Goal: Task Accomplishment & Management: Manage account settings

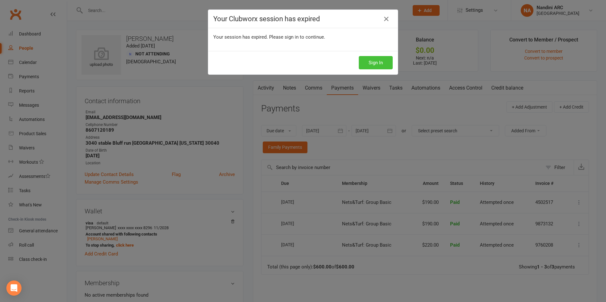
click at [366, 66] on button "Sign In" at bounding box center [376, 62] width 34 height 13
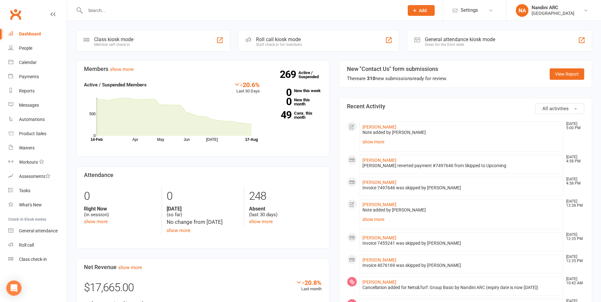
click at [363, 130] on div at bounding box center [462, 130] width 198 height 0
click at [366, 126] on link "[PERSON_NAME]" at bounding box center [380, 127] width 34 height 5
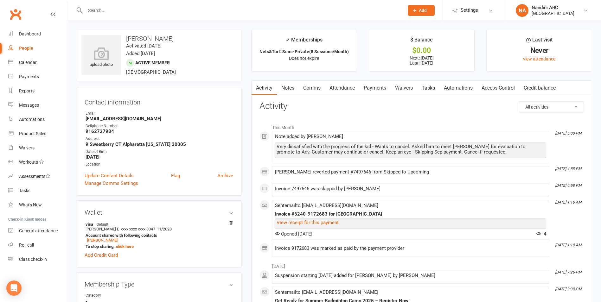
click at [285, 89] on link "Notes" at bounding box center [288, 88] width 22 height 15
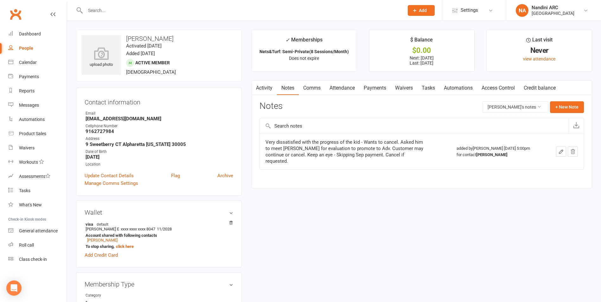
click at [380, 84] on link "Payments" at bounding box center [375, 88] width 31 height 15
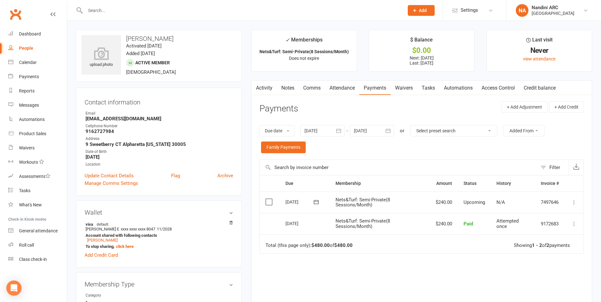
click at [341, 131] on icon "button" at bounding box center [339, 131] width 6 height 6
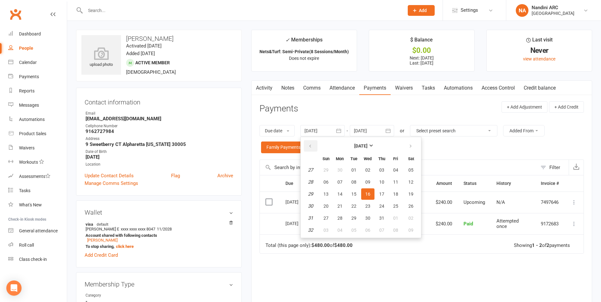
click at [316, 144] on button "button" at bounding box center [311, 145] width 14 height 11
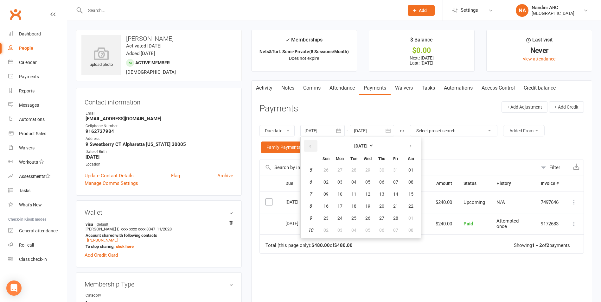
click at [316, 144] on button "button" at bounding box center [311, 145] width 14 height 11
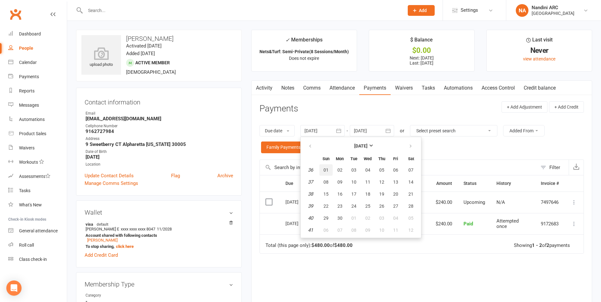
click at [330, 172] on button "01" at bounding box center [326, 170] width 13 height 11
type input "[DATE]"
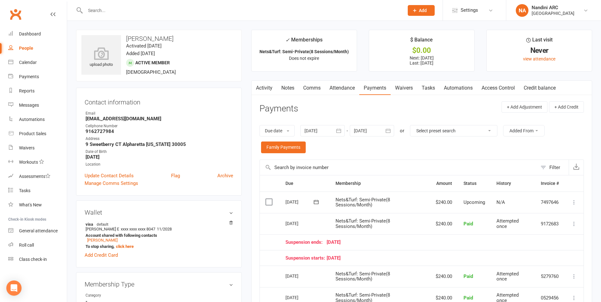
click at [390, 134] on icon "button" at bounding box center [388, 131] width 6 height 6
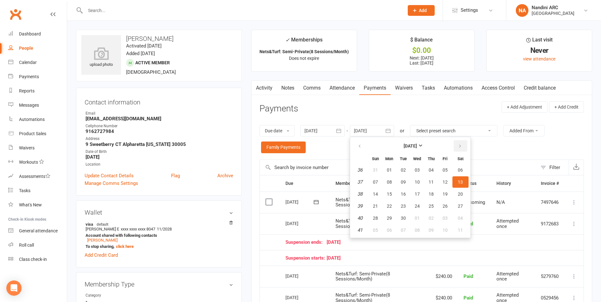
click at [459, 149] on button "button" at bounding box center [461, 145] width 14 height 11
click at [462, 174] on button "04" at bounding box center [461, 170] width 16 height 11
type input "[DATE]"
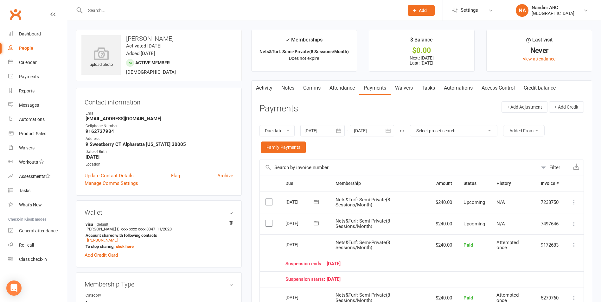
click at [291, 88] on link "Notes" at bounding box center [288, 88] width 22 height 15
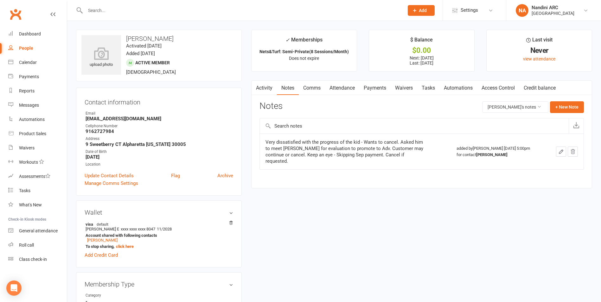
click at [372, 92] on link "Payments" at bounding box center [375, 88] width 31 height 15
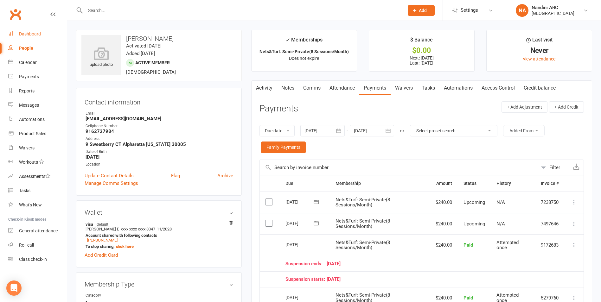
click at [24, 31] on div "Dashboard" at bounding box center [30, 33] width 22 height 5
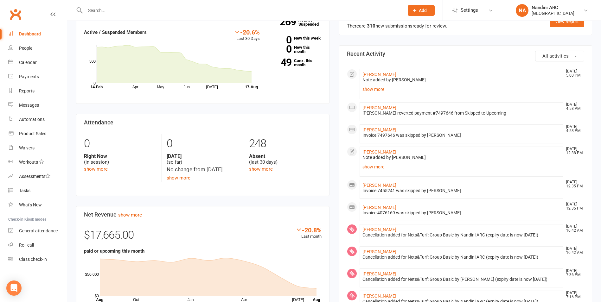
scroll to position [63, 0]
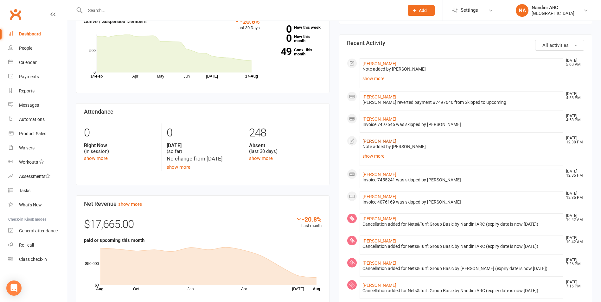
click at [378, 141] on link "[PERSON_NAME]" at bounding box center [380, 141] width 34 height 5
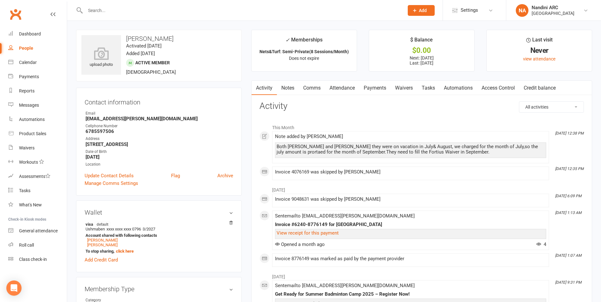
click at [290, 85] on link "Notes" at bounding box center [288, 88] width 22 height 15
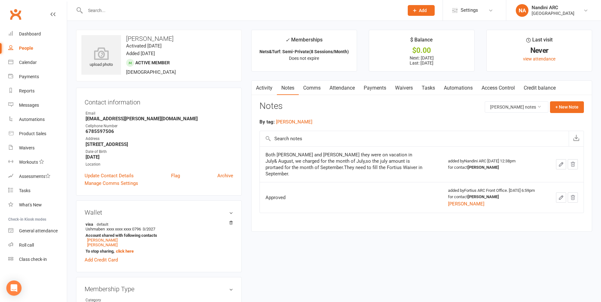
click at [266, 89] on link "Activity" at bounding box center [264, 88] width 25 height 15
